Goal: Task Accomplishment & Management: Use online tool/utility

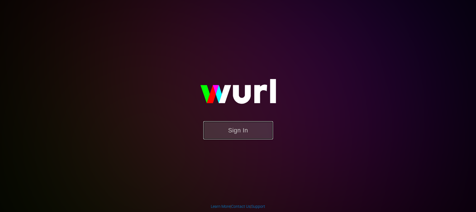
click at [250, 129] on button "Sign In" at bounding box center [238, 130] width 70 height 18
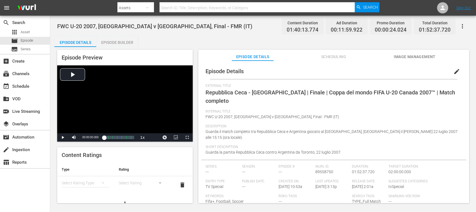
click at [341, 56] on span "Scheduling" at bounding box center [333, 56] width 42 height 7
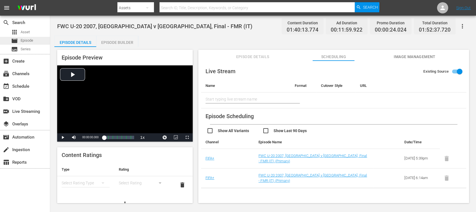
click at [26, 39] on span "Episode" at bounding box center [27, 41] width 13 height 6
